Goal: Navigation & Orientation: Go to known website

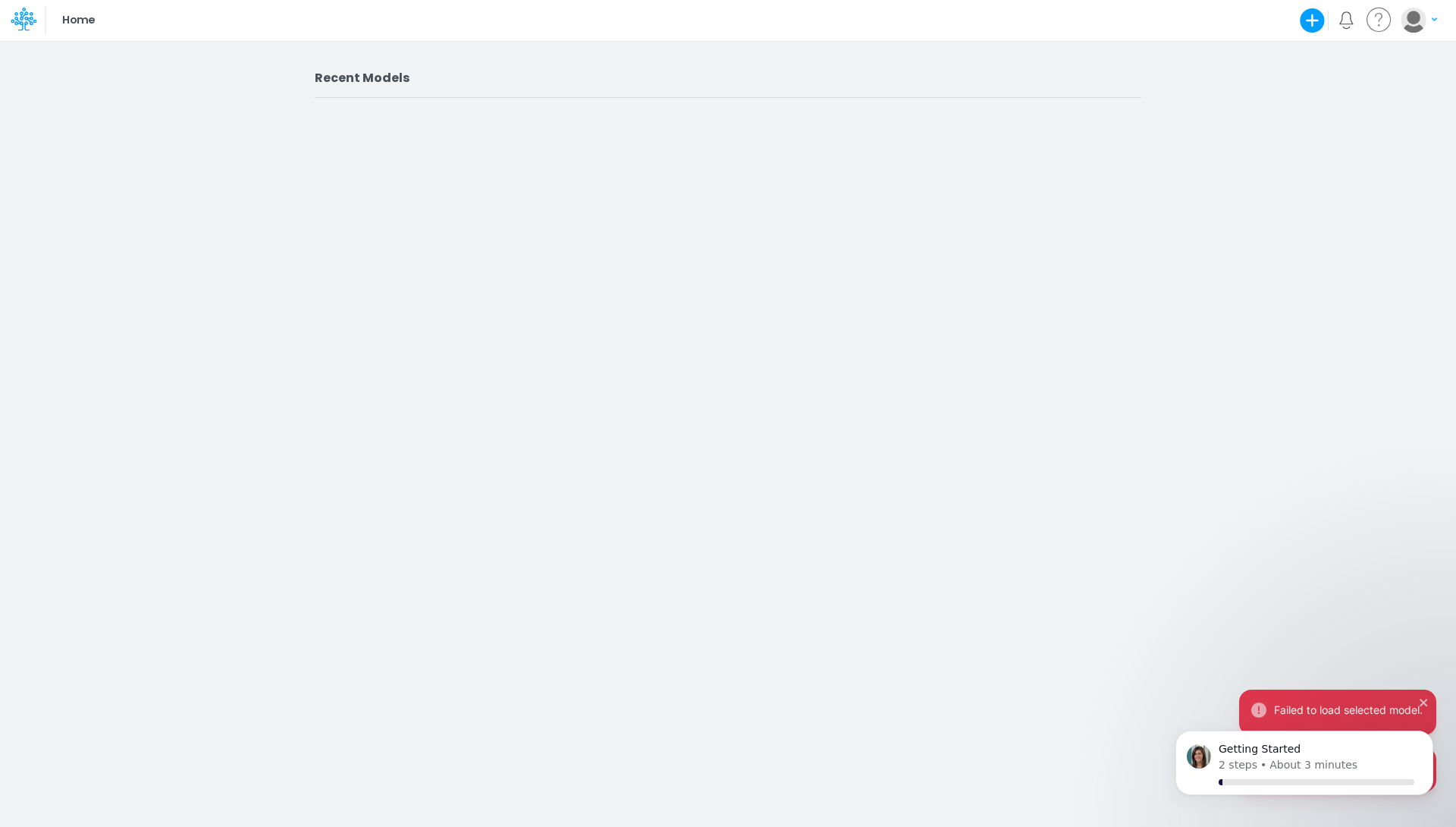
click at [1412, 24] on img "button" at bounding box center [1413, 20] width 25 height 25
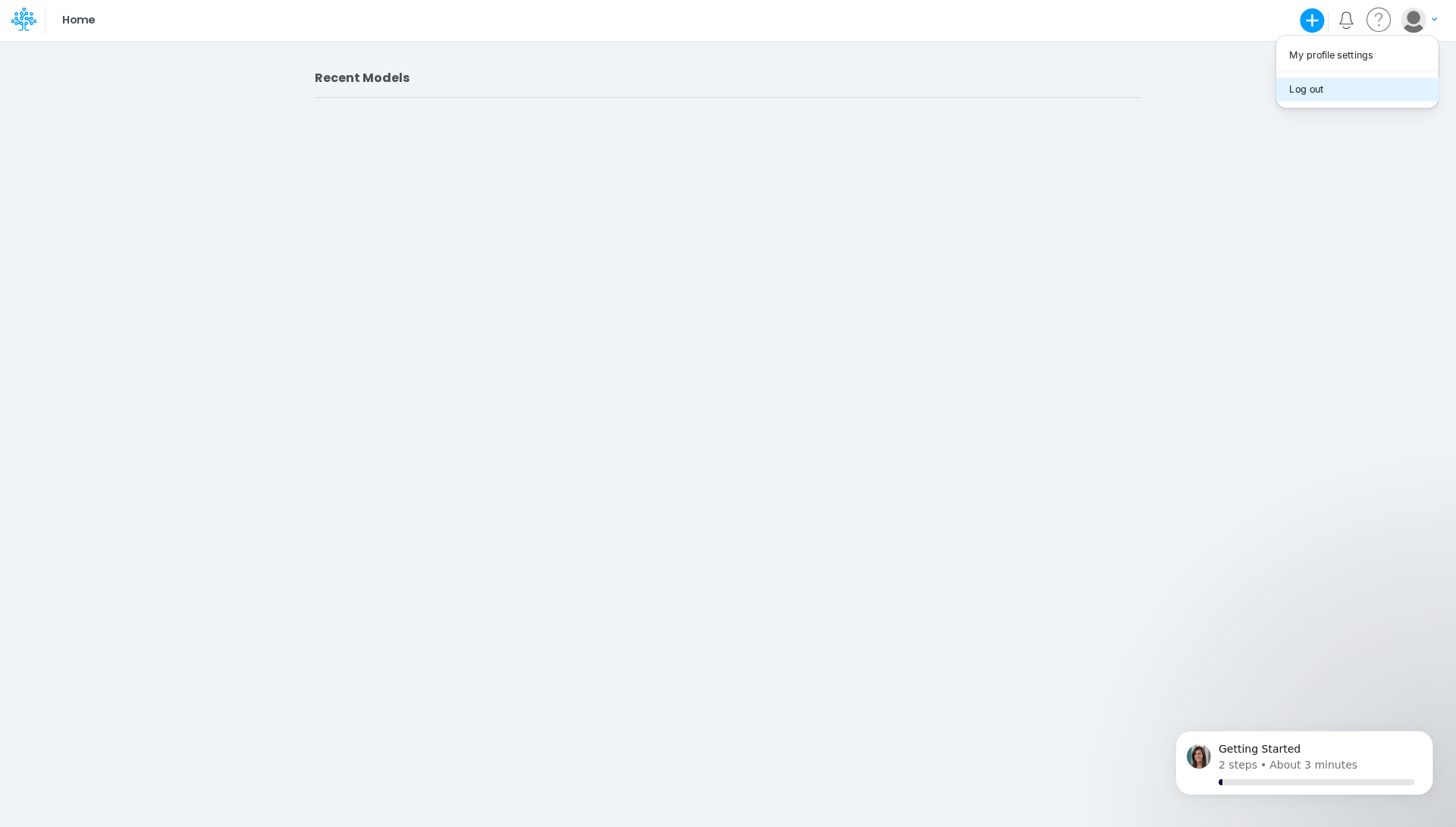
click at [1349, 89] on button "Log out" at bounding box center [1356, 89] width 162 height 24
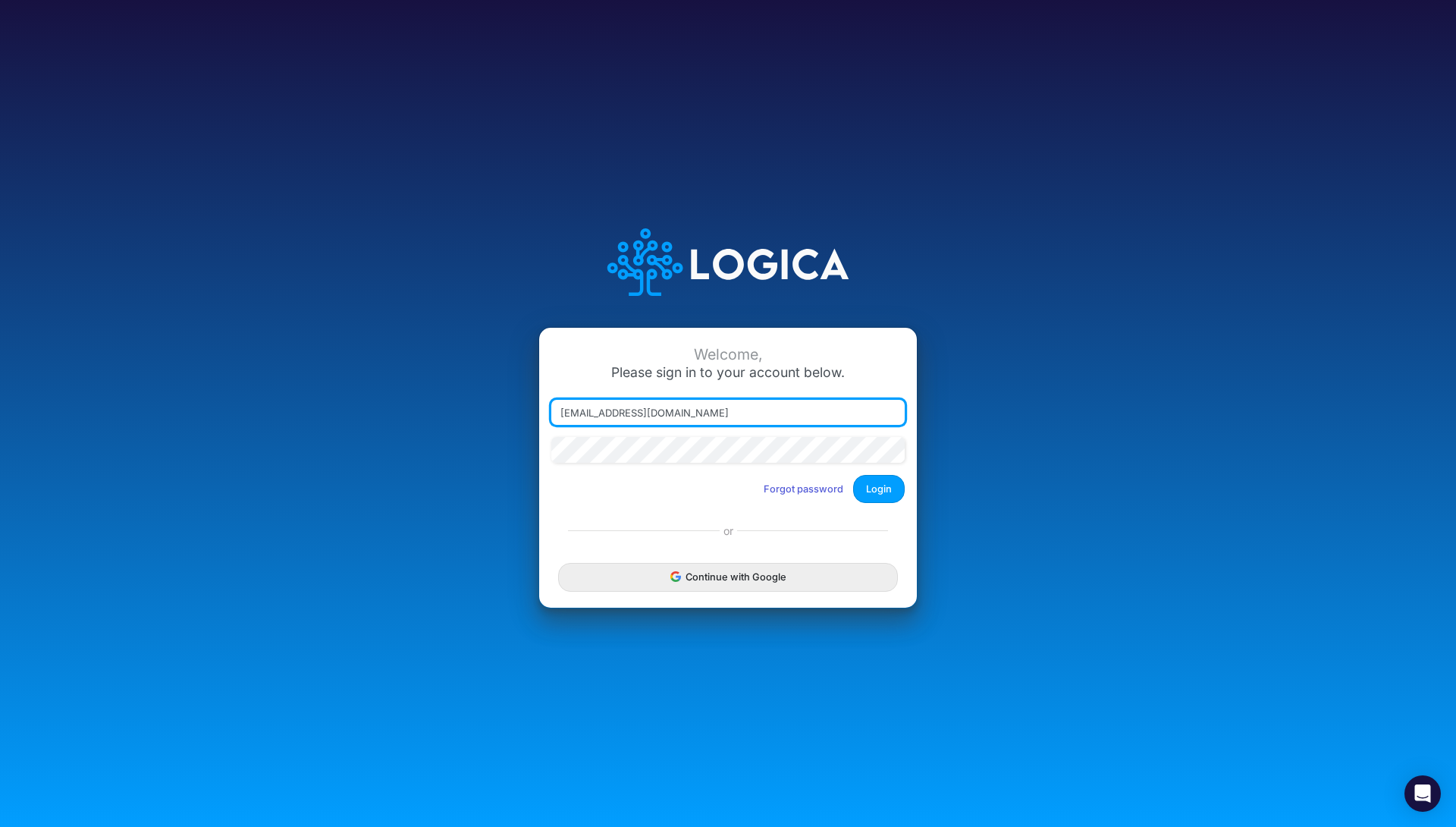
click at [552, 425] on div at bounding box center [552, 425] width 0 height 0
click at [862, 486] on button "Login" at bounding box center [879, 489] width 52 height 28
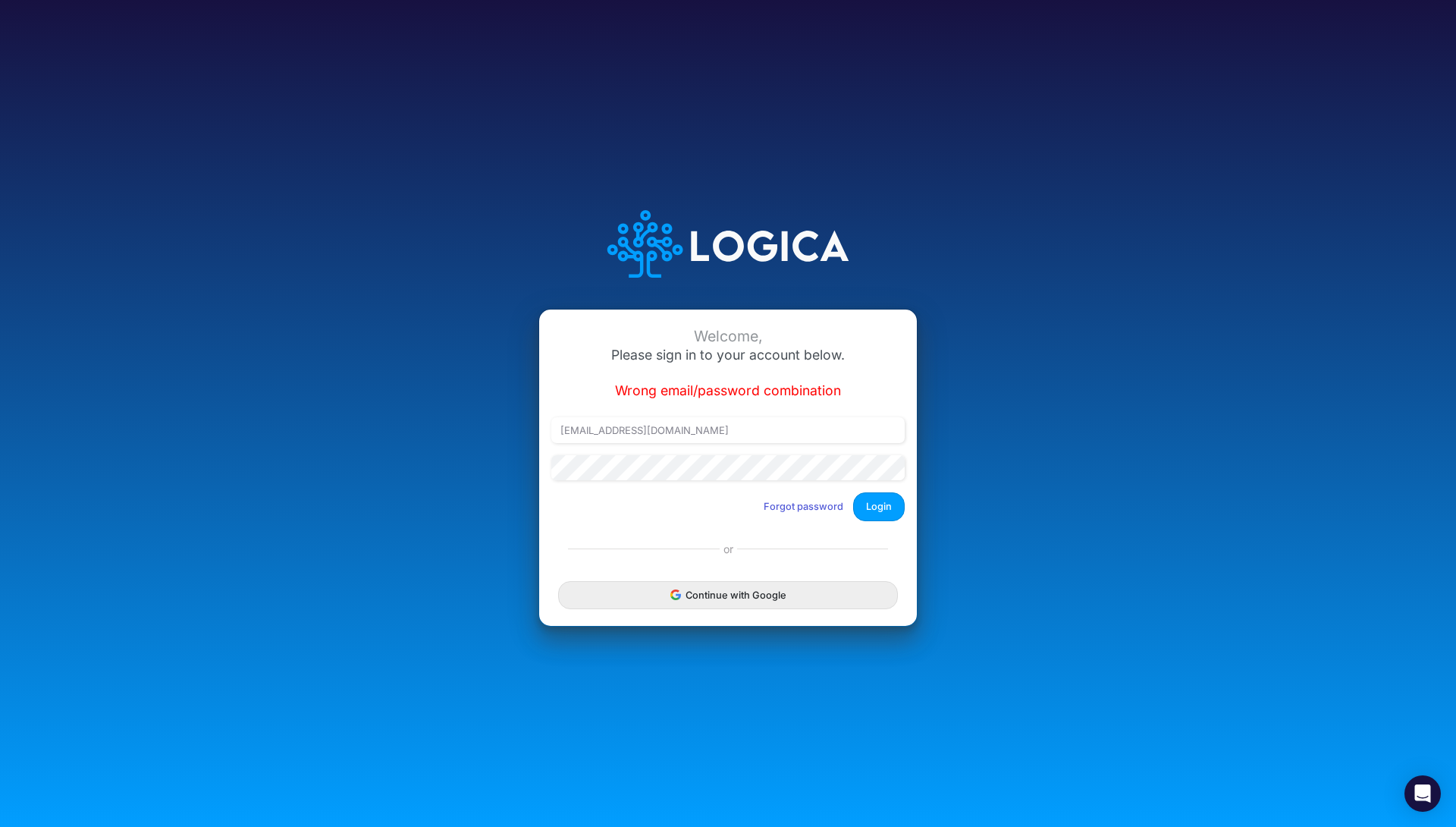
click at [552, 443] on div at bounding box center [552, 443] width 0 height 0
type input "thiago.fraxe+rp@logica.cloud"
click at [876, 509] on button "Login" at bounding box center [879, 506] width 52 height 28
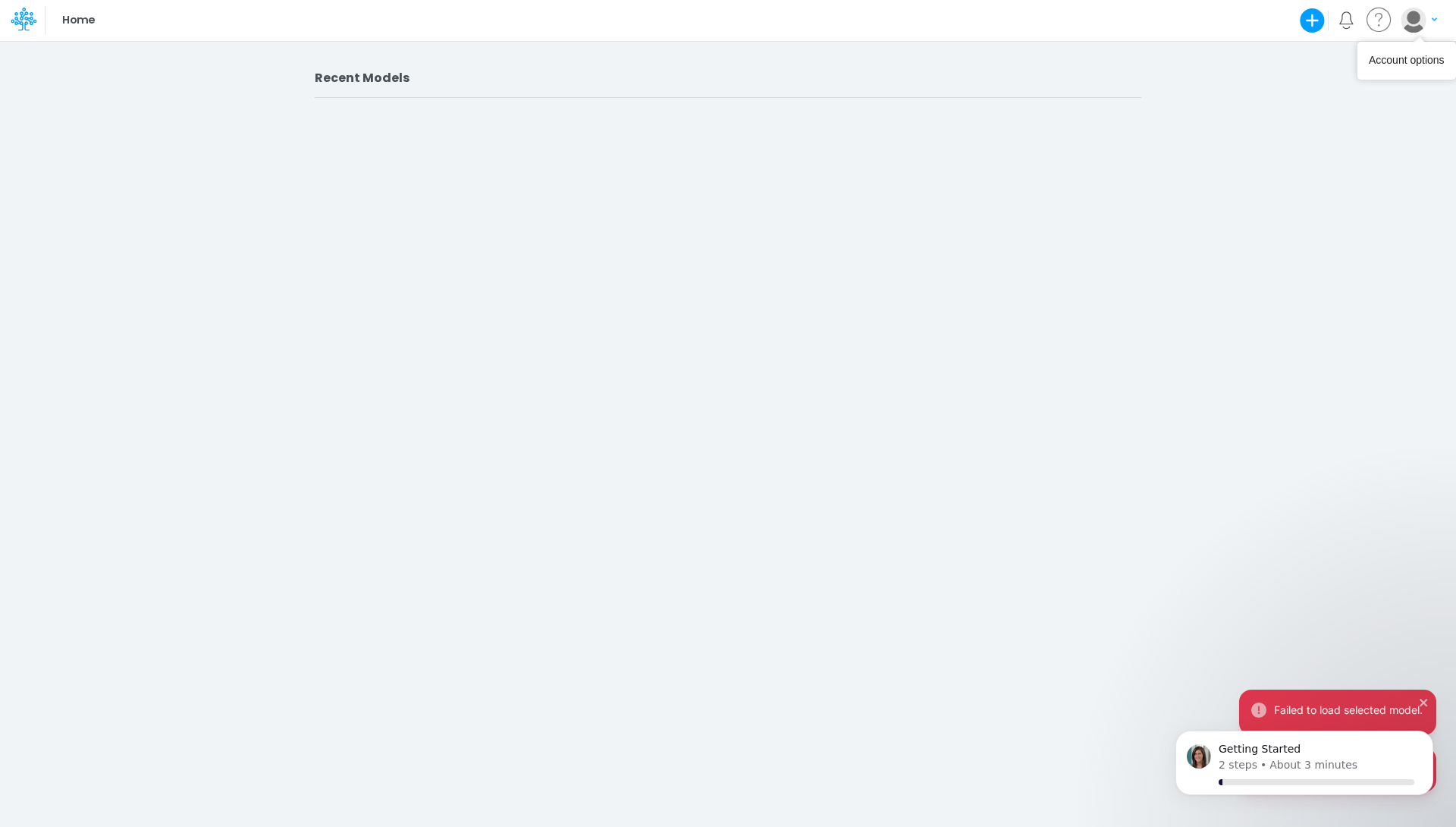
click at [1415, 21] on img "button" at bounding box center [1413, 20] width 25 height 25
click at [1369, 85] on button "Log out" at bounding box center [1356, 89] width 162 height 24
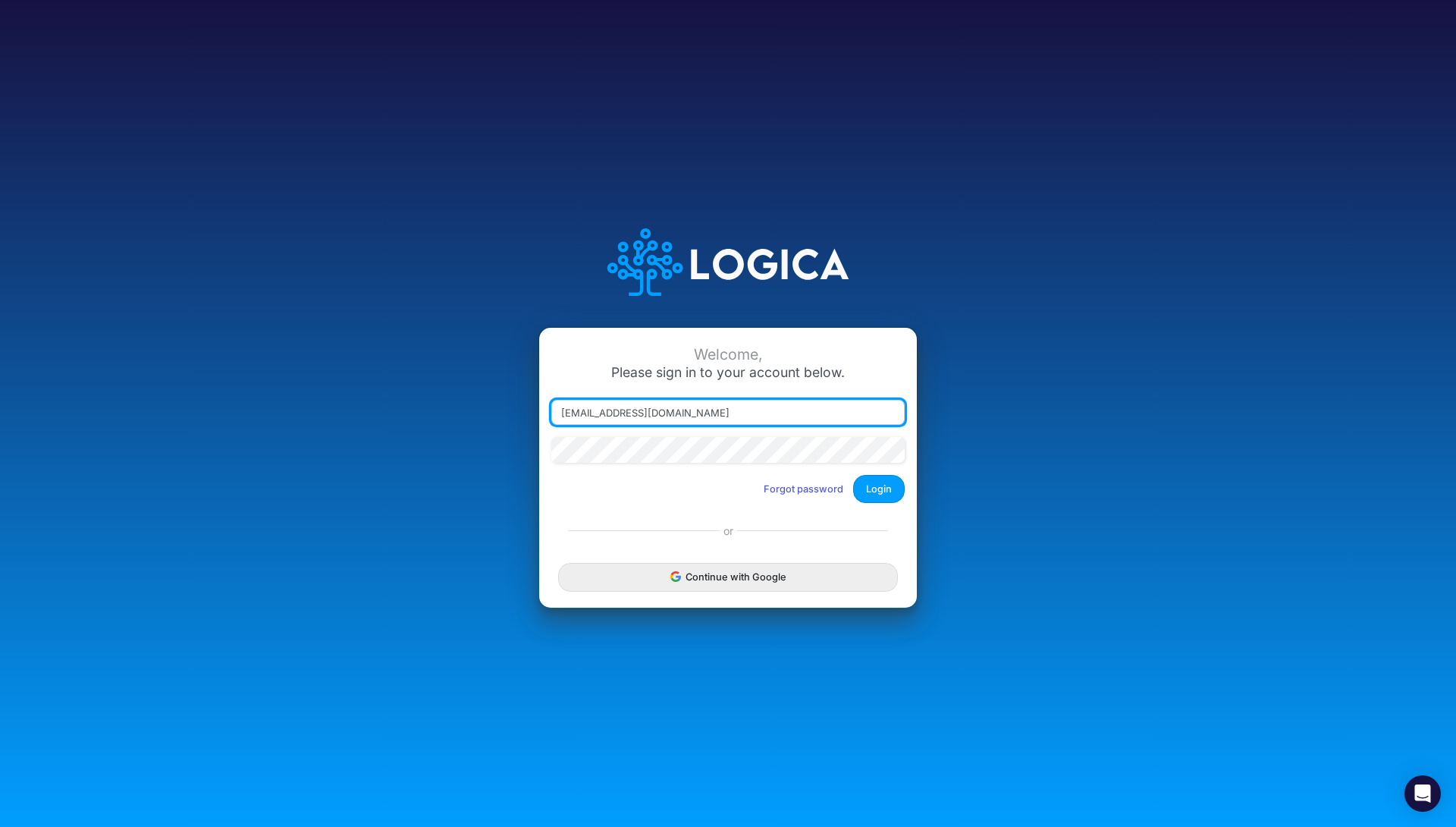
click at [829, 404] on input "[EMAIL_ADDRESS][DOMAIN_NAME]" at bounding box center [728, 412] width 354 height 26
type input "[EMAIL_ADDRESS][DOMAIN_NAME]"
click at [876, 478] on button "Login" at bounding box center [879, 489] width 52 height 28
